Goal: Task Accomplishment & Management: Complete application form

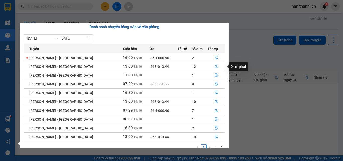
click at [215, 65] on icon "file-done" at bounding box center [217, 67] width 4 height 4
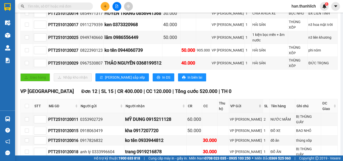
scroll to position [115, 0]
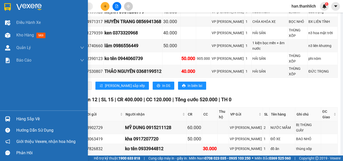
drag, startPoint x: 23, startPoint y: 116, endPoint x: 26, endPoint y: 113, distance: 4.3
click at [24, 117] on div "Hàng sắp về" at bounding box center [50, 119] width 68 height 8
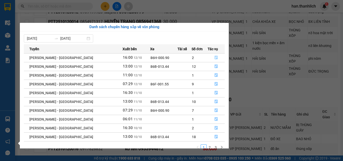
drag, startPoint x: 219, startPoint y: 56, endPoint x: 220, endPoint y: 51, distance: 4.6
click at [219, 56] on button "button" at bounding box center [216, 58] width 17 height 8
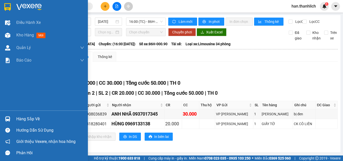
click at [2, 119] on div "Hàng sắp về" at bounding box center [44, 118] width 88 height 11
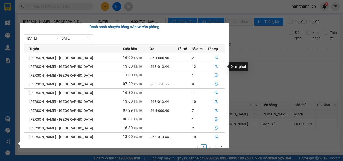
click at [208, 68] on button "button" at bounding box center [216, 67] width 17 height 8
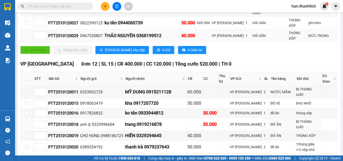
scroll to position [176, 0]
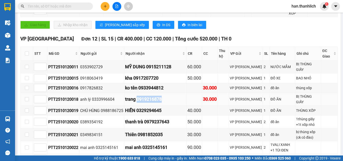
drag, startPoint x: 165, startPoint y: 99, endPoint x: 138, endPoint y: 100, distance: 26.9
click at [138, 100] on div "trang 0919216878" at bounding box center [155, 99] width 61 height 7
copy div "0919216878"
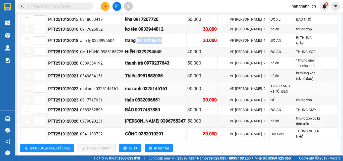
scroll to position [241, 0]
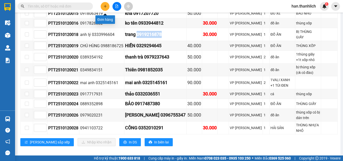
click at [104, 5] on icon "plus" at bounding box center [105, 7] width 4 height 4
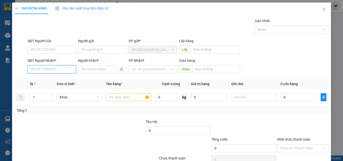
click at [52, 70] on input "SĐT Người Nhận *" at bounding box center [52, 69] width 48 height 8
type input "0855334011"
click at [91, 70] on input "Người nhận *" at bounding box center [99, 70] width 37 height 6
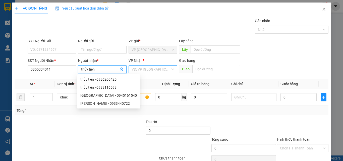
type input "thủy tiên"
click at [155, 71] on input "search" at bounding box center [151, 70] width 39 height 8
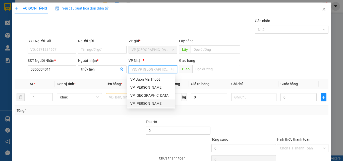
click at [149, 106] on div "VP [PERSON_NAME]" at bounding box center [151, 104] width 42 height 6
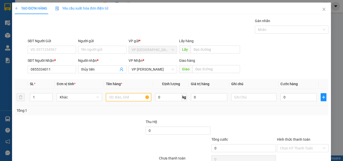
click at [119, 99] on input "text" at bounding box center [128, 97] width 45 height 8
type input "1t giấy"
click at [297, 95] on input "0" at bounding box center [299, 97] width 36 height 8
type input "3"
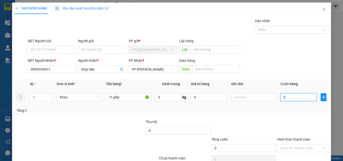
type input "3"
type input "30"
type input "300"
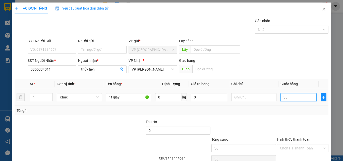
type input "300"
type input "3.000"
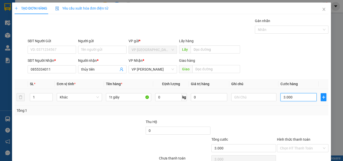
type input "30.000"
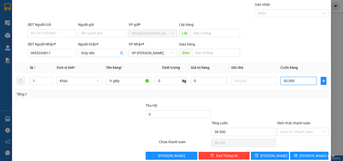
scroll to position [25, 0]
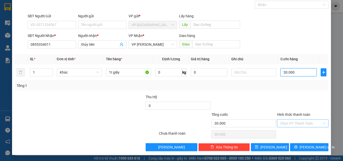
type input "30.000"
click at [291, 123] on input "Hình thức thanh toán" at bounding box center [301, 124] width 42 height 8
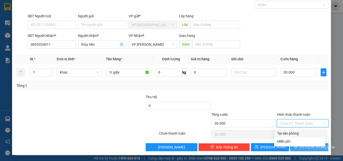
drag, startPoint x: 293, startPoint y: 134, endPoint x: 307, endPoint y: 145, distance: 17.8
click at [293, 133] on div "Tại văn phòng" at bounding box center [299, 134] width 45 height 6
type input "0"
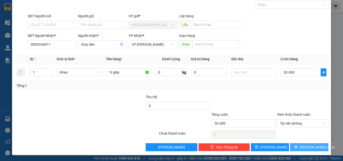
click at [314, 150] on span "[PERSON_NAME] và In" at bounding box center [317, 147] width 35 height 6
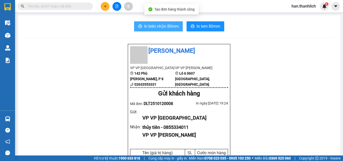
click at [170, 30] on button "In biên nhận 80mm" at bounding box center [158, 26] width 49 height 10
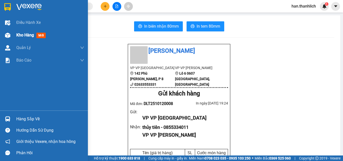
click at [8, 33] on img at bounding box center [7, 35] width 5 height 5
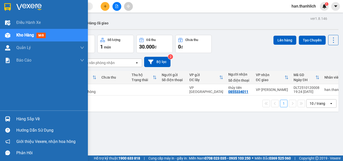
click at [9, 118] on img at bounding box center [7, 118] width 5 height 5
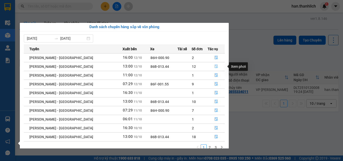
click at [215, 66] on icon "file-done" at bounding box center [217, 67] width 4 height 4
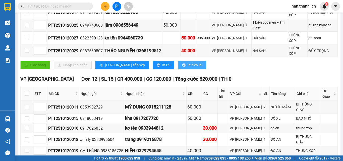
scroll to position [151, 0]
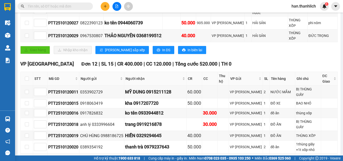
click at [226, 64] on div "TỔNG Đơn 19 | SL 22 | CR 710.000 | CC 210.000 | Tổng cước 920.000 | TH 905.000 …" at bounding box center [178, 85] width 317 height 314
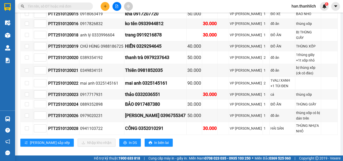
scroll to position [241, 0]
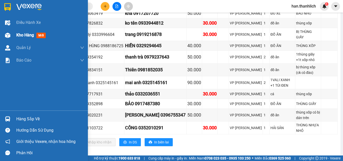
click at [6, 33] on img at bounding box center [7, 35] width 5 height 5
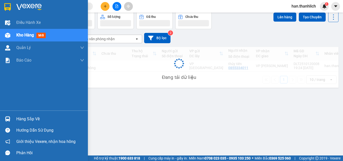
scroll to position [23, 0]
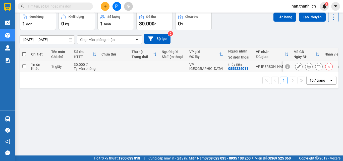
click at [307, 67] on icon at bounding box center [309, 67] width 4 height 4
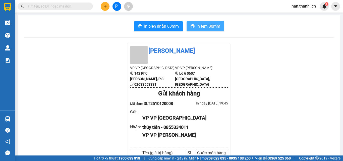
click at [213, 27] on span "In tem 80mm" at bounding box center [209, 26] width 24 height 6
